Goal: Task Accomplishment & Management: Use online tool/utility

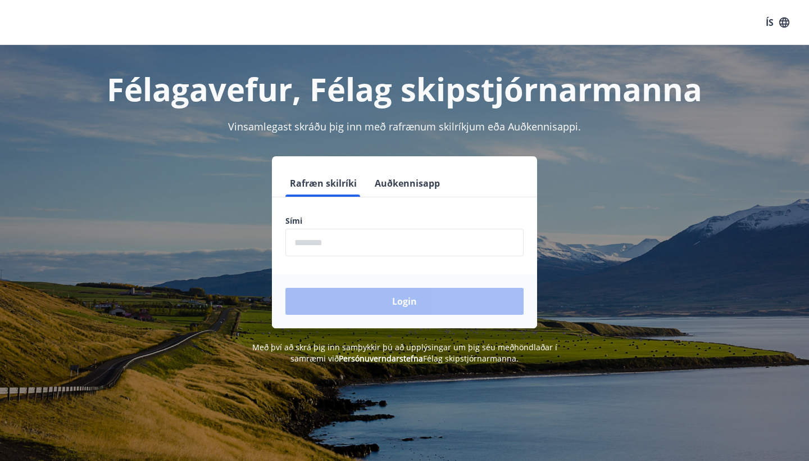
click at [323, 238] on input "phone" at bounding box center [404, 243] width 238 height 28
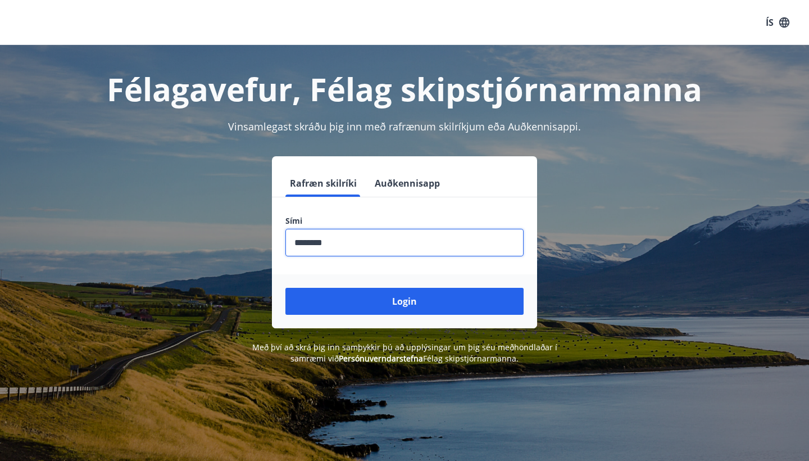
type input "********"
click at [404, 301] on button "Login" at bounding box center [404, 301] width 238 height 27
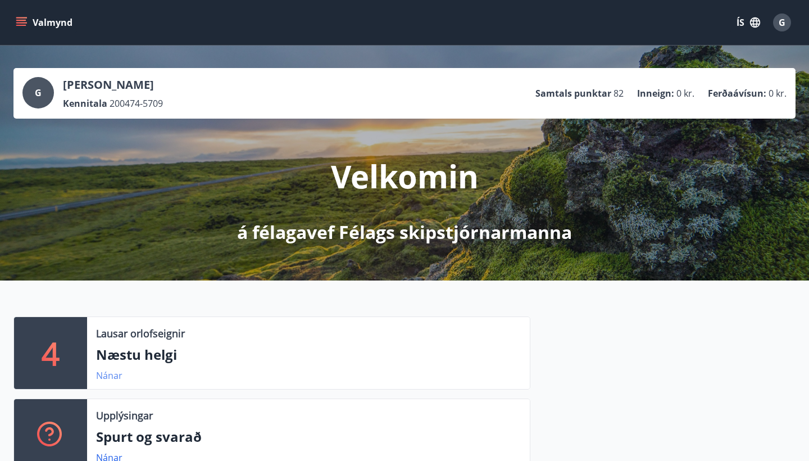
click at [104, 373] on link "Nánar" at bounding box center [109, 375] width 26 height 12
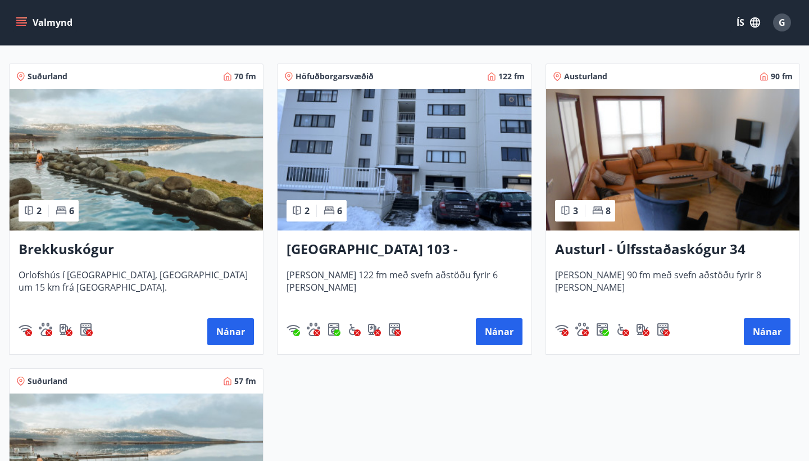
scroll to position [222, 0]
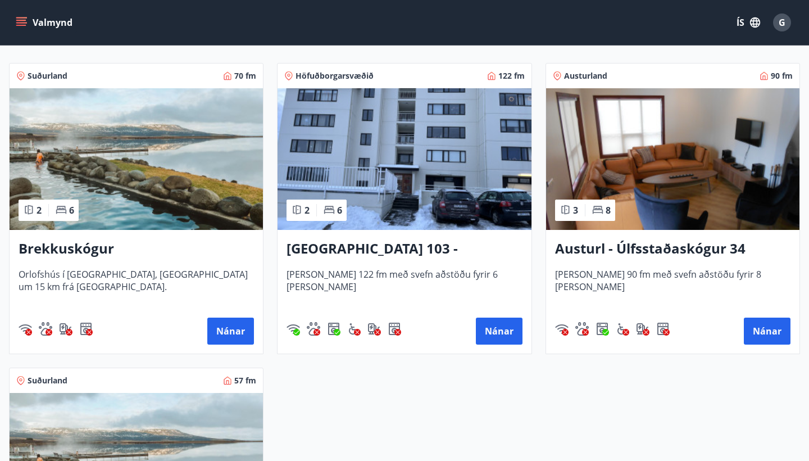
click at [386, 251] on h3 "[GEOGRAPHIC_DATA] 103 - Neðstaleiti 2" at bounding box center [403, 249] width 235 height 20
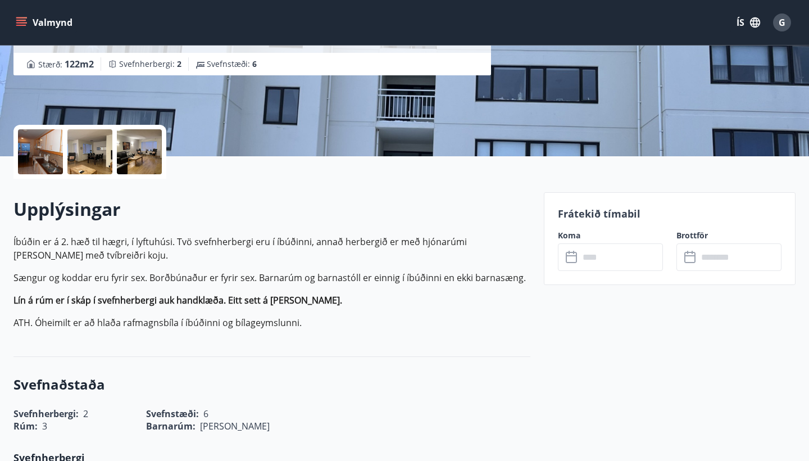
scroll to position [183, 0]
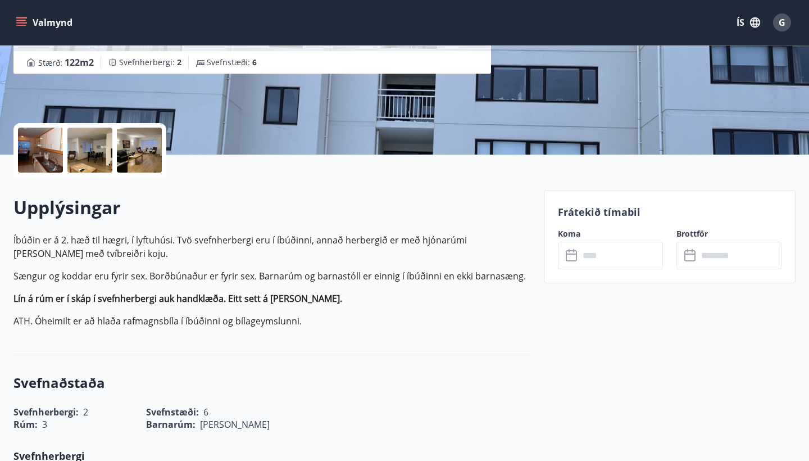
click at [603, 259] on input "text" at bounding box center [621, 256] width 84 height 28
